Goal: Transaction & Acquisition: Purchase product/service

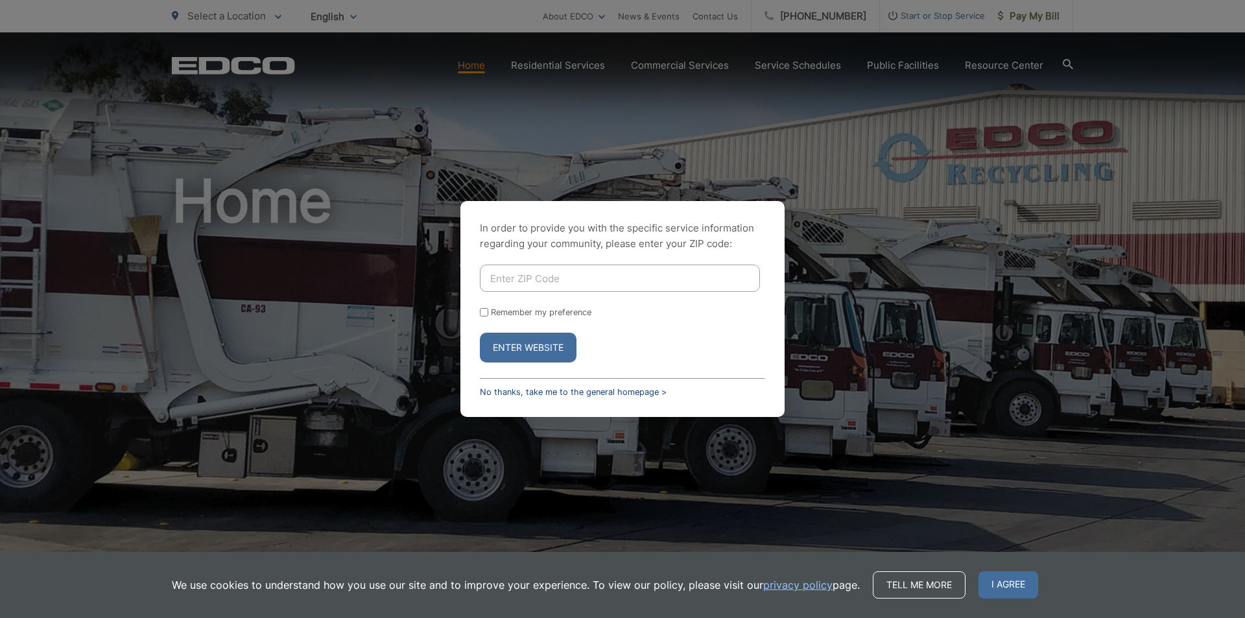
click at [524, 394] on link "No thanks, take me to the general homepage >" at bounding box center [573, 392] width 187 height 10
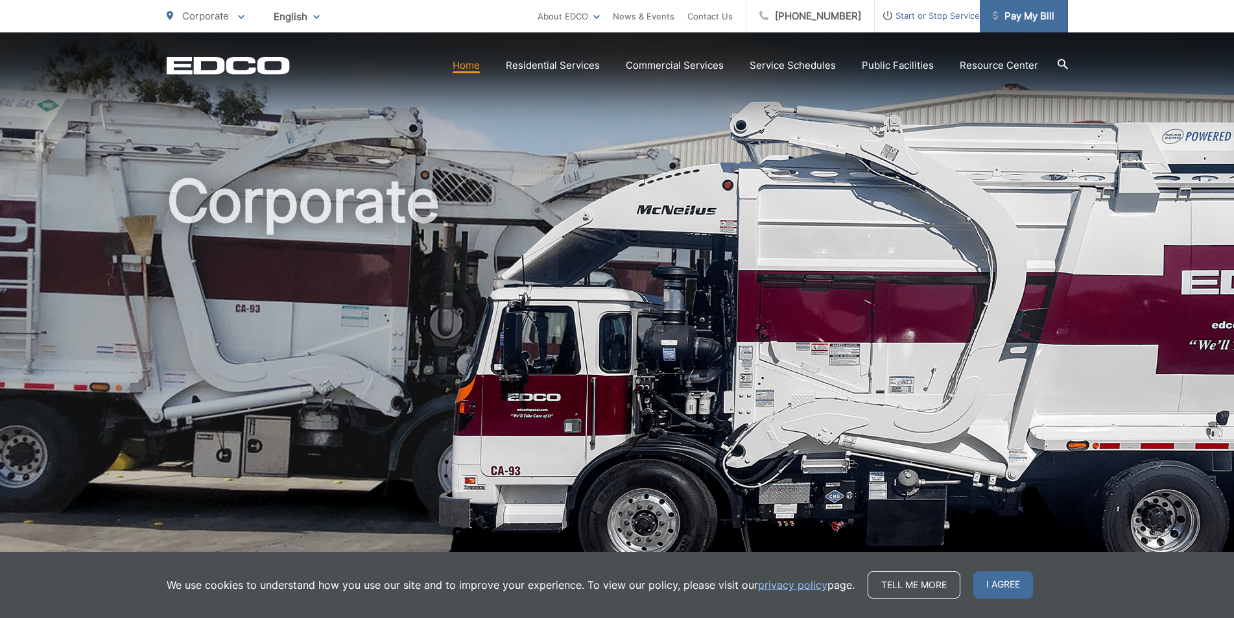
click at [1037, 14] on span "Pay My Bill" at bounding box center [1024, 16] width 62 height 16
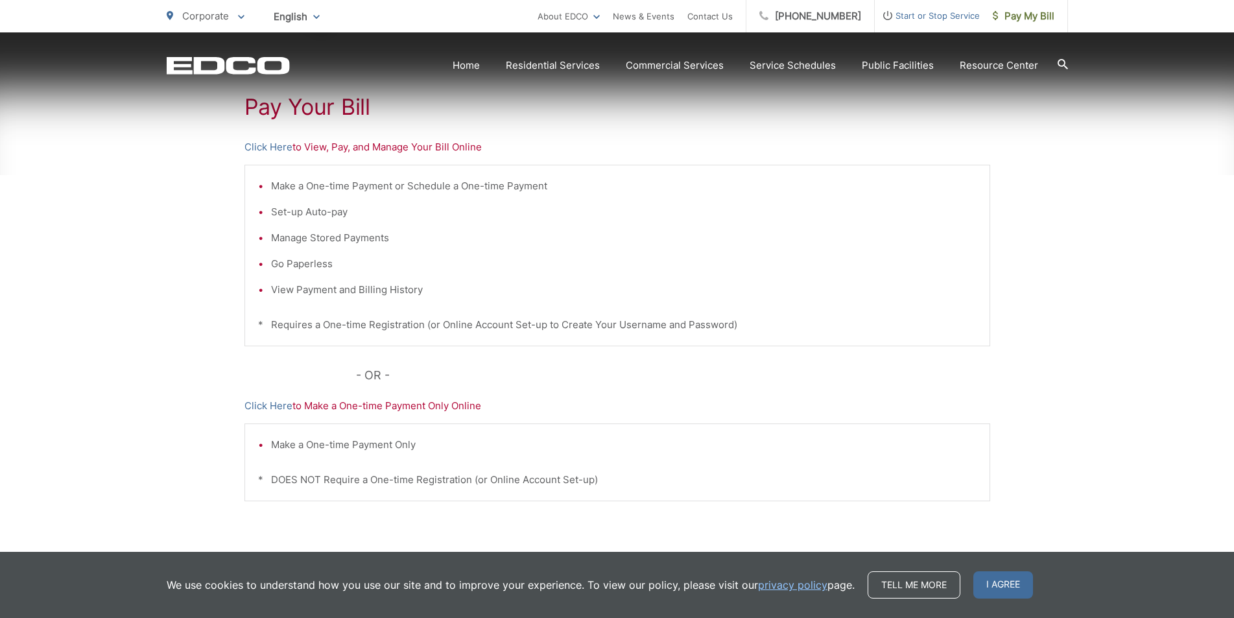
scroll to position [304, 0]
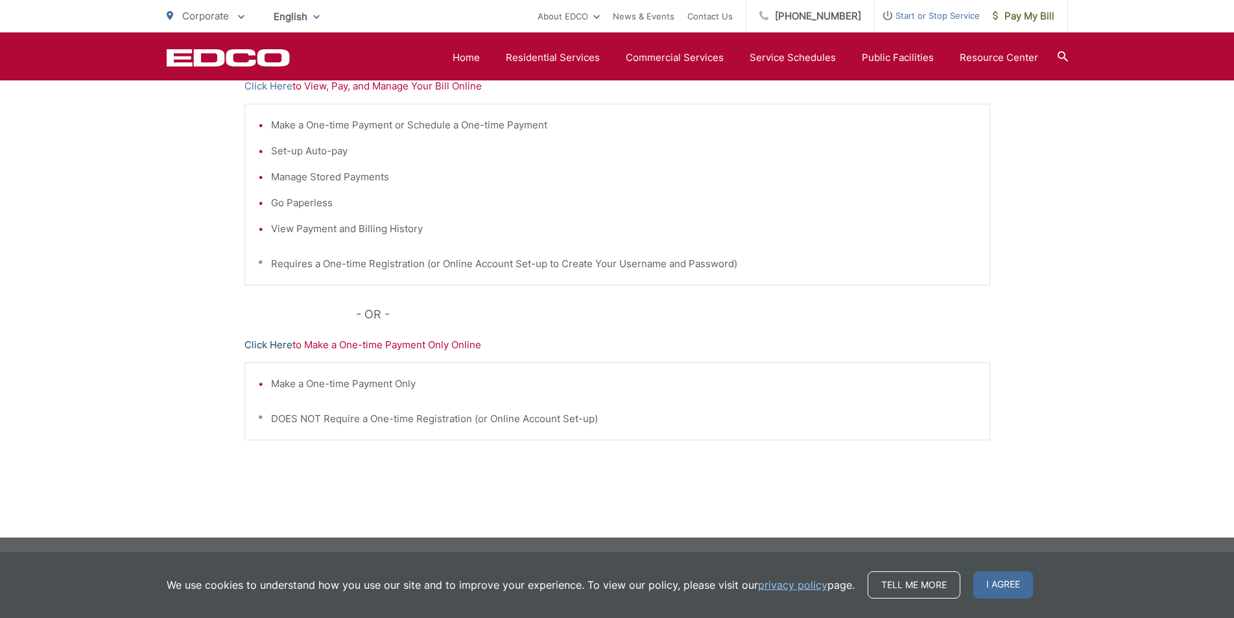
click at [268, 344] on link "Click Here" at bounding box center [268, 345] width 48 height 16
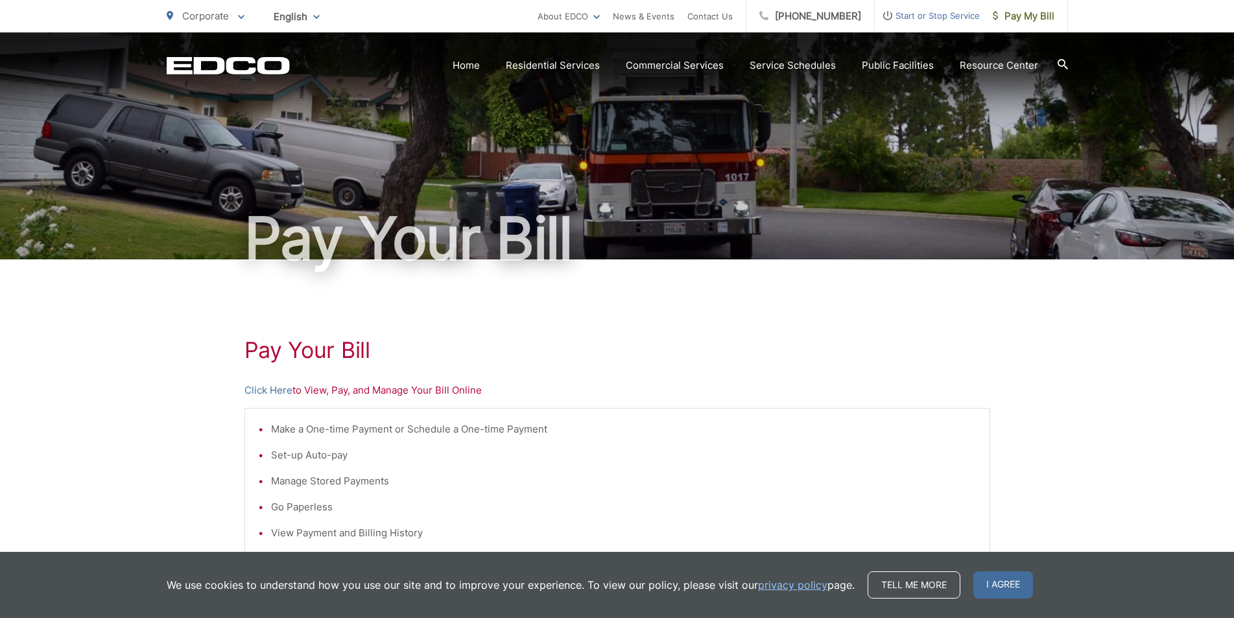
scroll to position [130, 0]
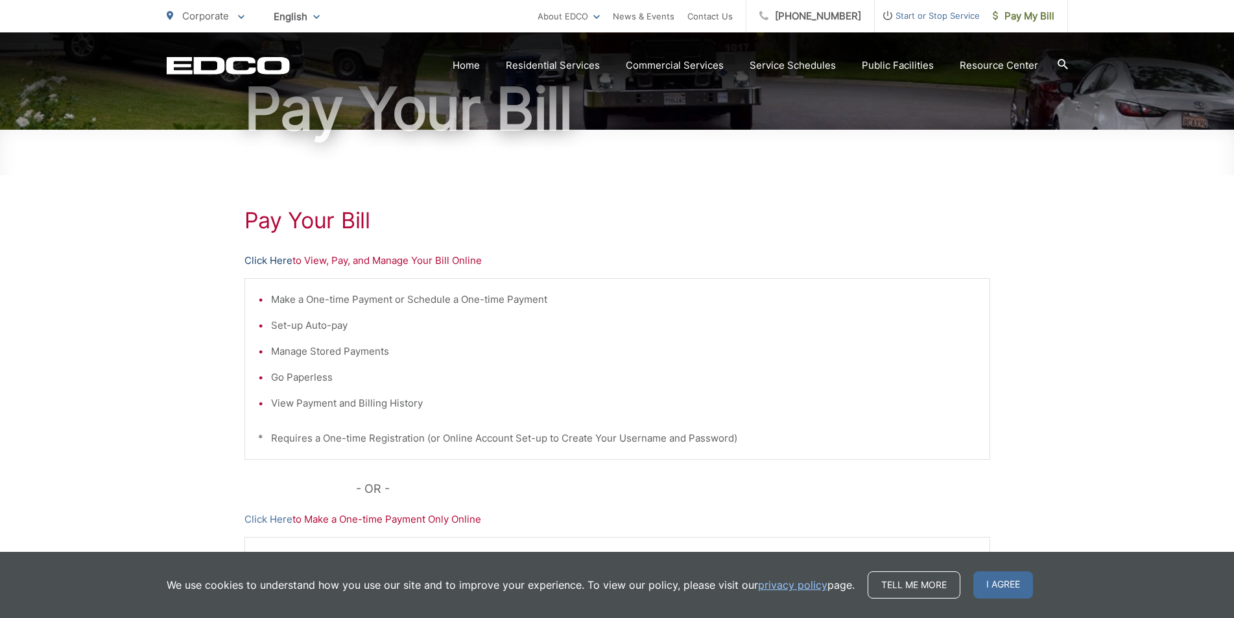
click at [272, 261] on link "Click Here" at bounding box center [268, 261] width 48 height 16
